Goal: Transaction & Acquisition: Purchase product/service

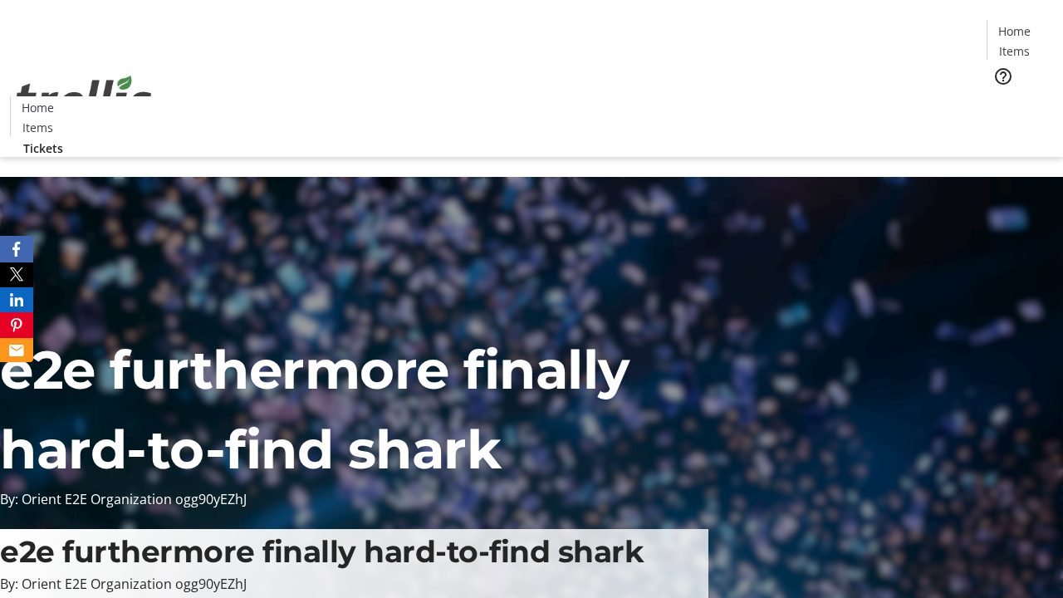
click at [1000, 96] on span "Tickets" at bounding box center [1020, 104] width 40 height 17
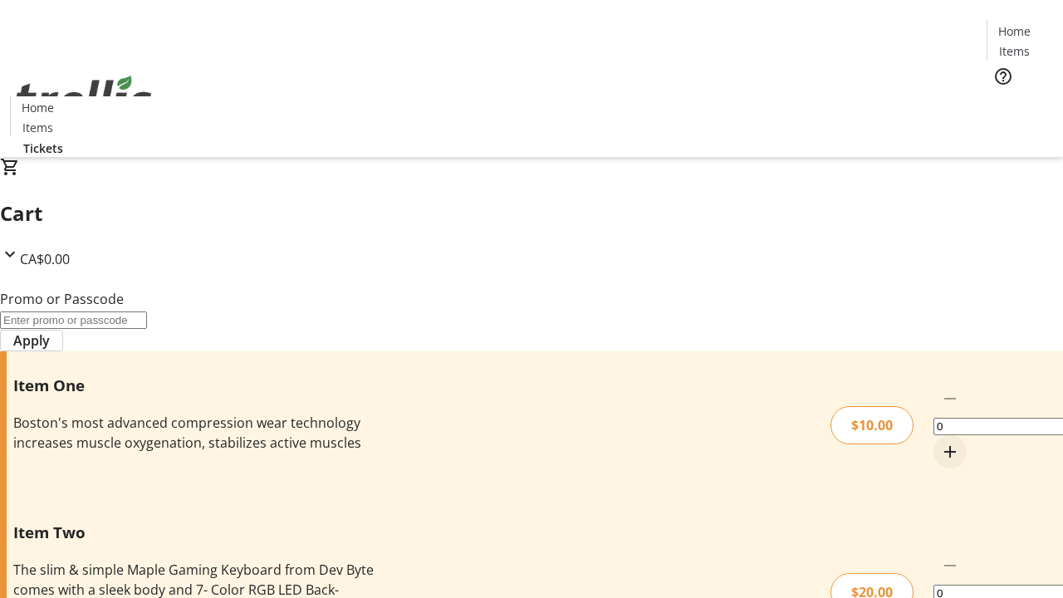
click at [940, 442] on mat-icon "Increment by one" at bounding box center [950, 452] width 20 height 20
type input "1"
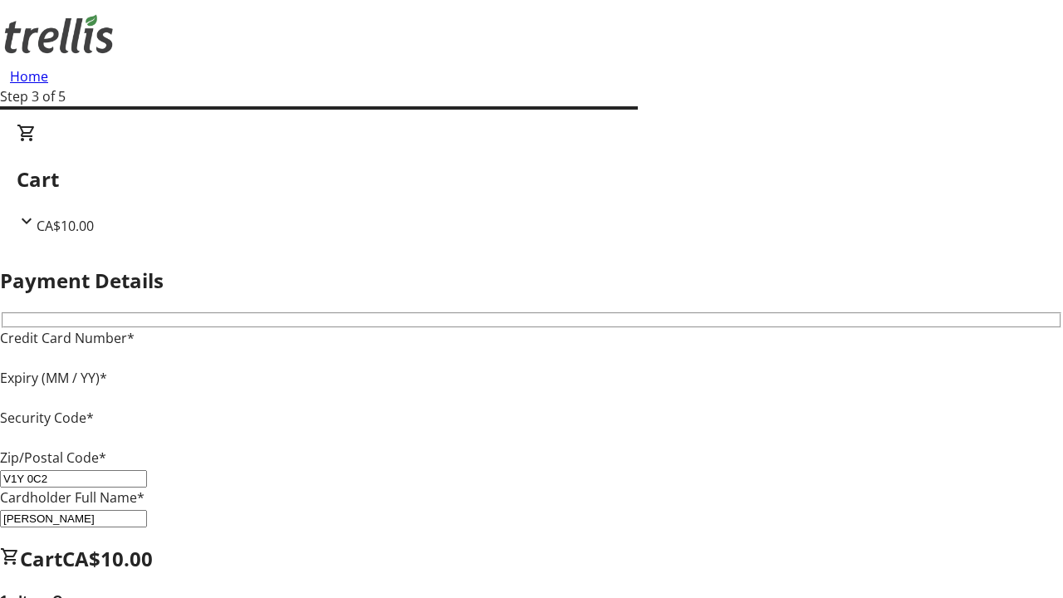
type input "V1Y 0C2"
